Goal: Task Accomplishment & Management: Manage account settings

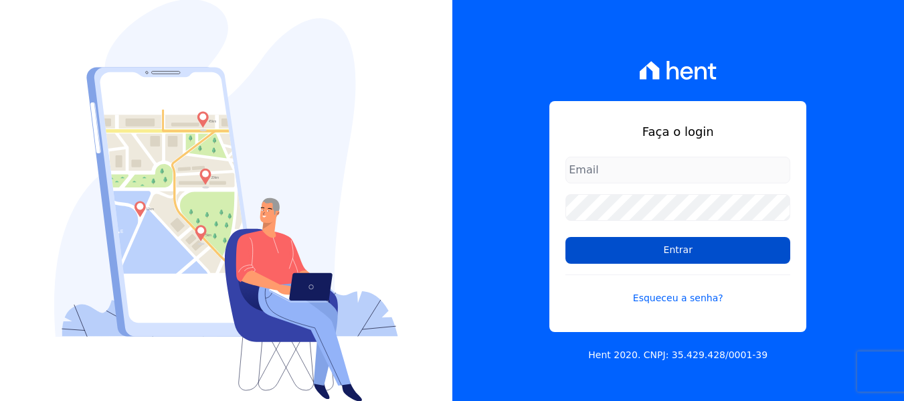
type input "contato@condominioalexandria.com.br"
click at [691, 253] on input "Entrar" at bounding box center [677, 250] width 225 height 27
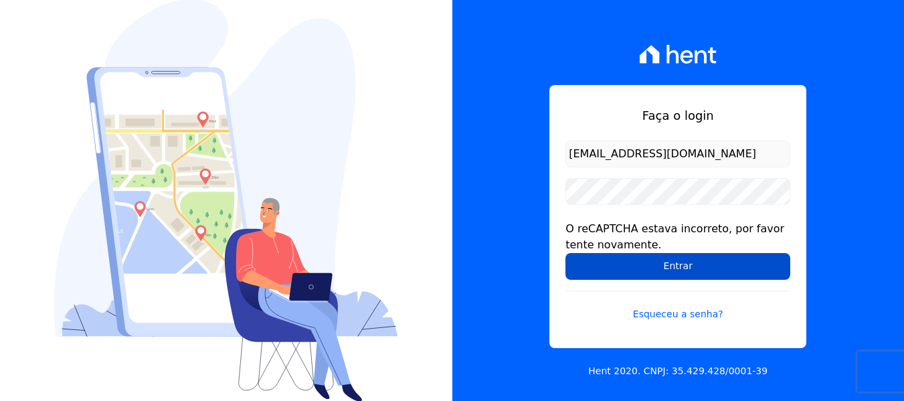
click at [637, 269] on input "Entrar" at bounding box center [677, 266] width 225 height 27
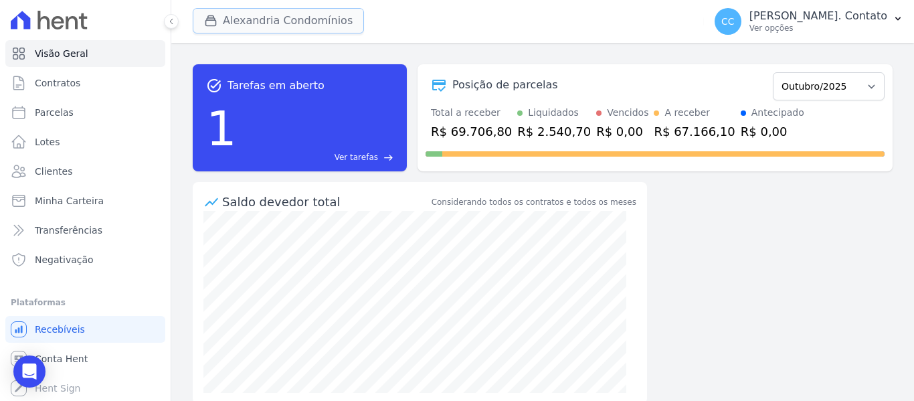
click at [256, 25] on button "Alexandria Condomínios" at bounding box center [278, 20] width 171 height 25
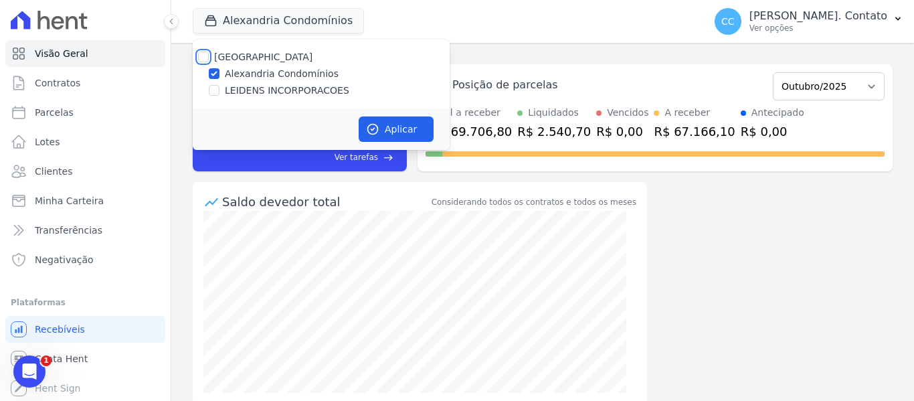
click at [202, 54] on input "Alexandria" at bounding box center [203, 57] width 11 height 11
checkbox input "true"
click at [387, 134] on button "Aplicar" at bounding box center [396, 128] width 75 height 25
